Goal: Check status

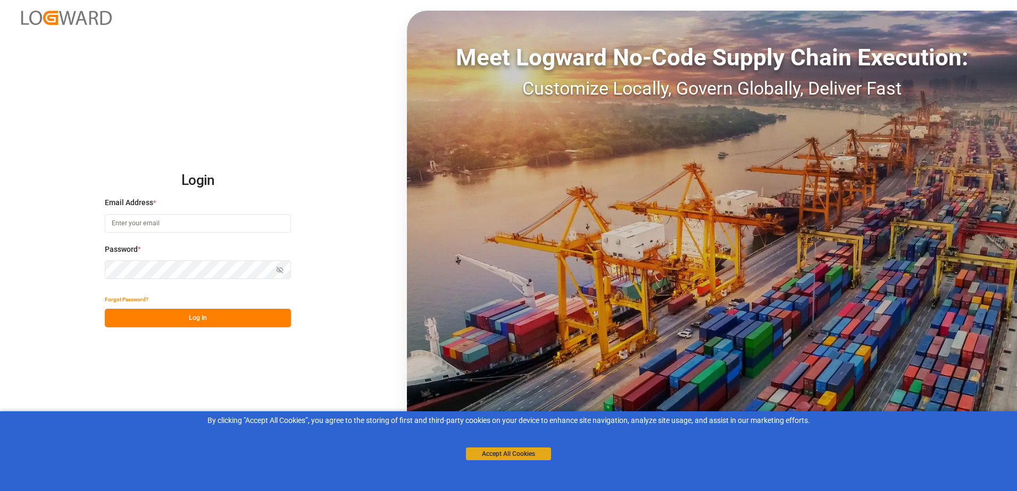
type input "[PERSON_NAME][EMAIL_ADDRESS][PERSON_NAME][DOMAIN_NAME]"
click at [519, 452] on button "Accept All Cookies" at bounding box center [508, 454] width 85 height 13
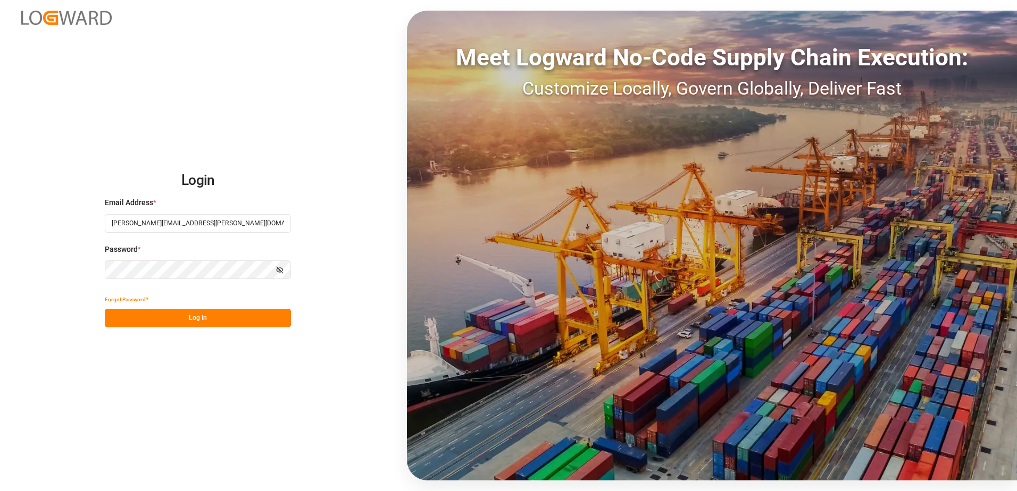
click at [199, 321] on button "Log In" at bounding box center [198, 318] width 186 height 19
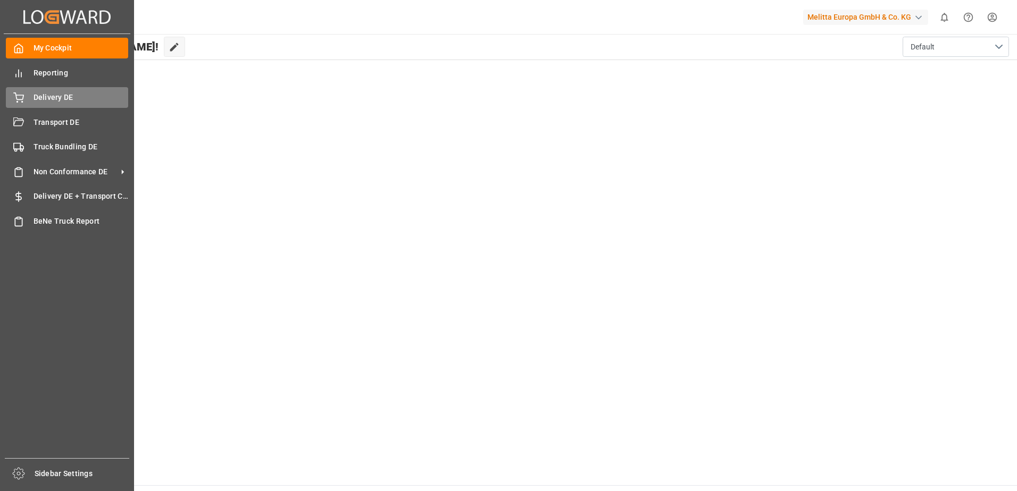
click at [16, 91] on div "Delivery DE Delivery DE" at bounding box center [67, 97] width 122 height 21
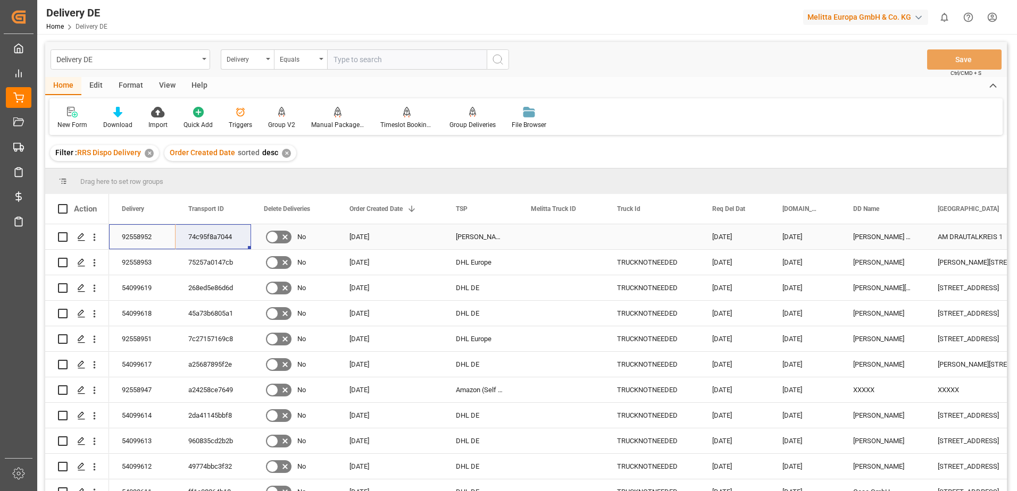
drag, startPoint x: 130, startPoint y: 233, endPoint x: 213, endPoint y: 235, distance: 83.0
click at [995, 13] on html "Created by potrace 1.15, written by Peter Selinger 2001-2017 Created by potrace…" at bounding box center [508, 245] width 1017 height 491
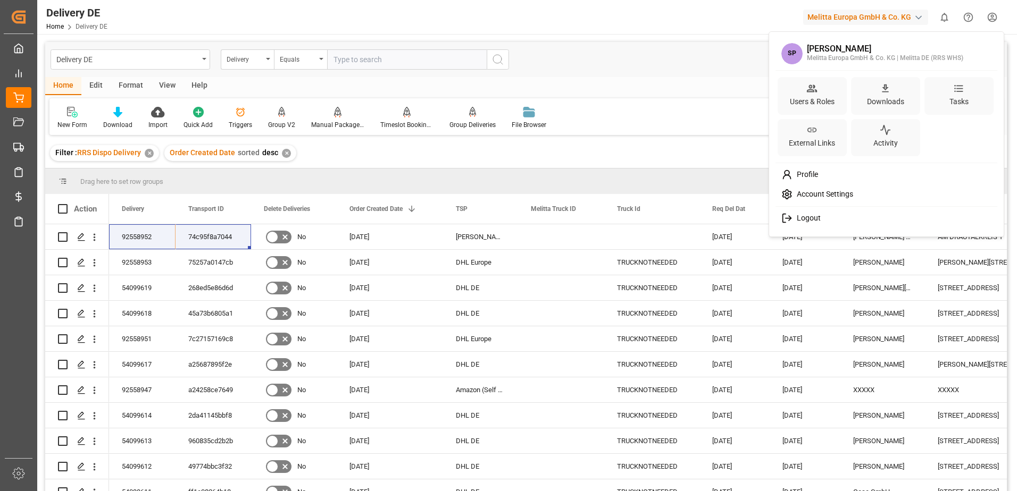
click at [817, 214] on span "Logout" at bounding box center [806, 219] width 28 height 10
